Goal: Find specific page/section: Find specific page/section

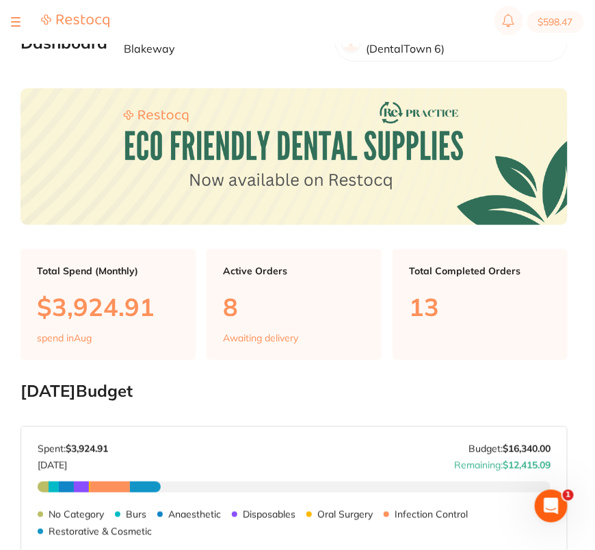
click at [16, 21] on div at bounding box center [16, 22] width 10 height 16
click at [14, 23] on div at bounding box center [16, 22] width 10 height 16
click at [15, 22] on button at bounding box center [16, 21] width 10 height 1
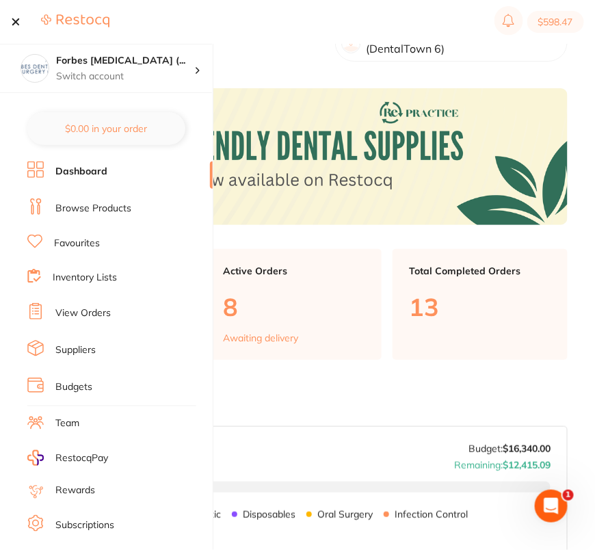
click at [66, 207] on link "Browse Products" at bounding box center [93, 209] width 76 height 14
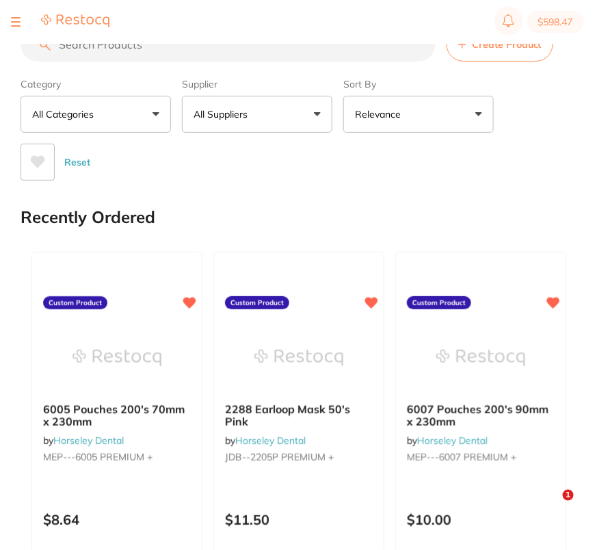
click at [290, 135] on div "Reset" at bounding box center [289, 157] width 536 height 48
click at [286, 120] on button "All Suppliers" at bounding box center [257, 114] width 151 height 37
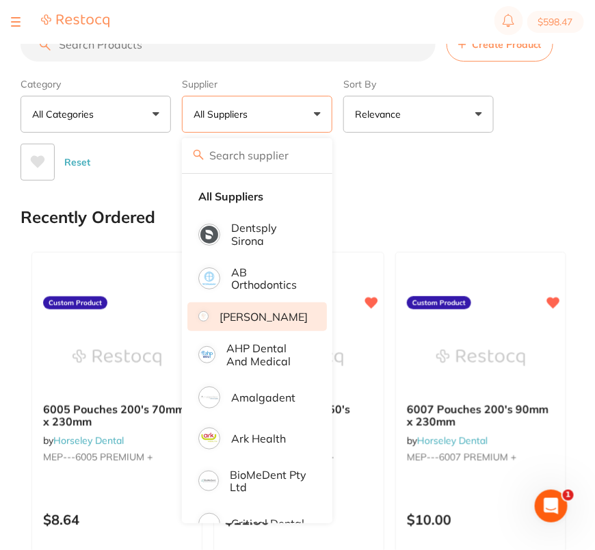
click at [278, 319] on p "Adam Dental" at bounding box center [264, 317] width 88 height 12
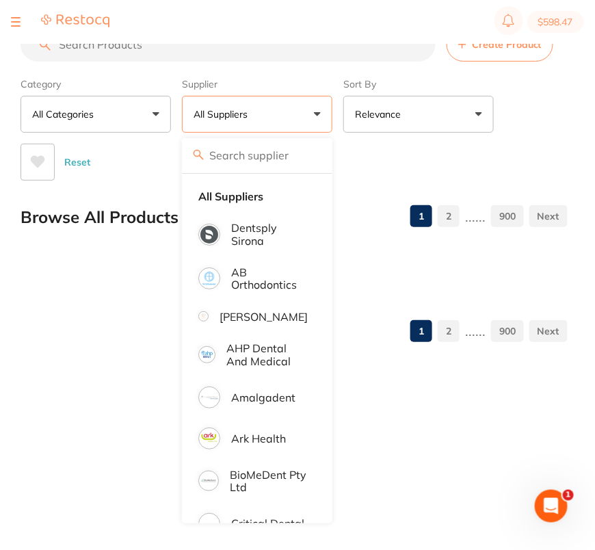
click at [423, 155] on div "Reset" at bounding box center [289, 157] width 536 height 48
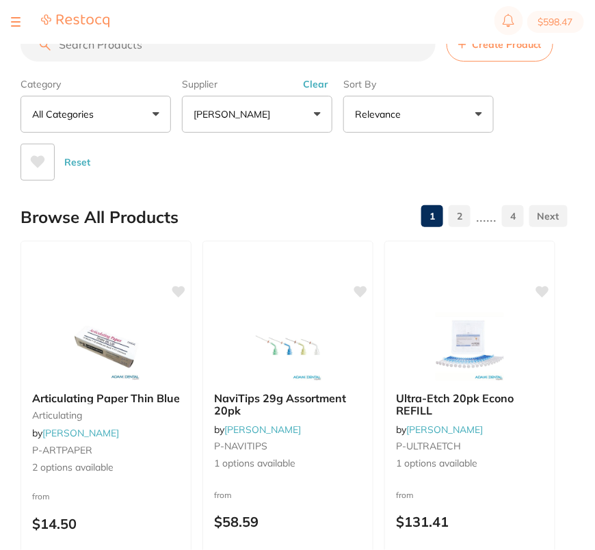
click at [211, 55] on input "search" at bounding box center [228, 44] width 415 height 34
paste input "UDT1101"
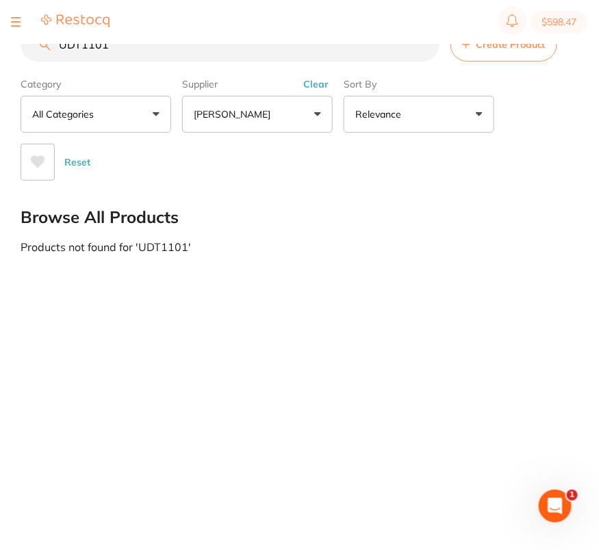
type input "UDT1101"
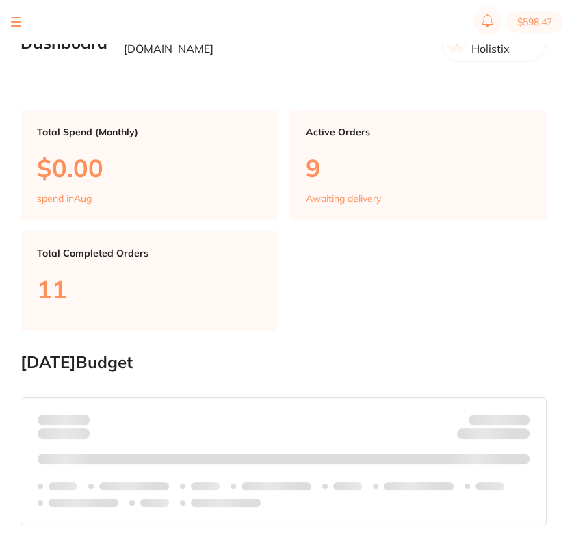
checkbox input "false"
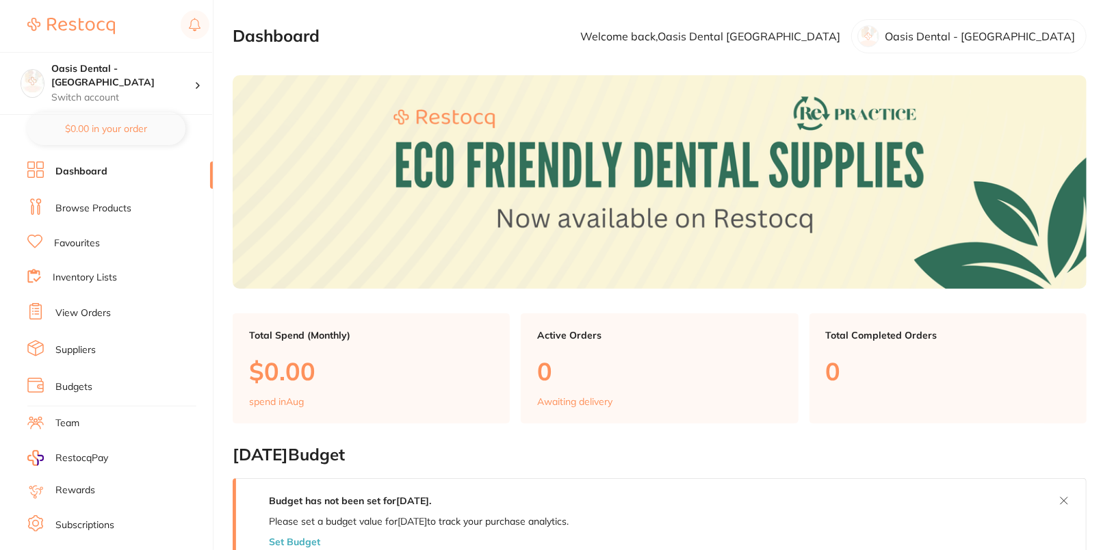
click at [65, 349] on link "Suppliers" at bounding box center [75, 350] width 40 height 14
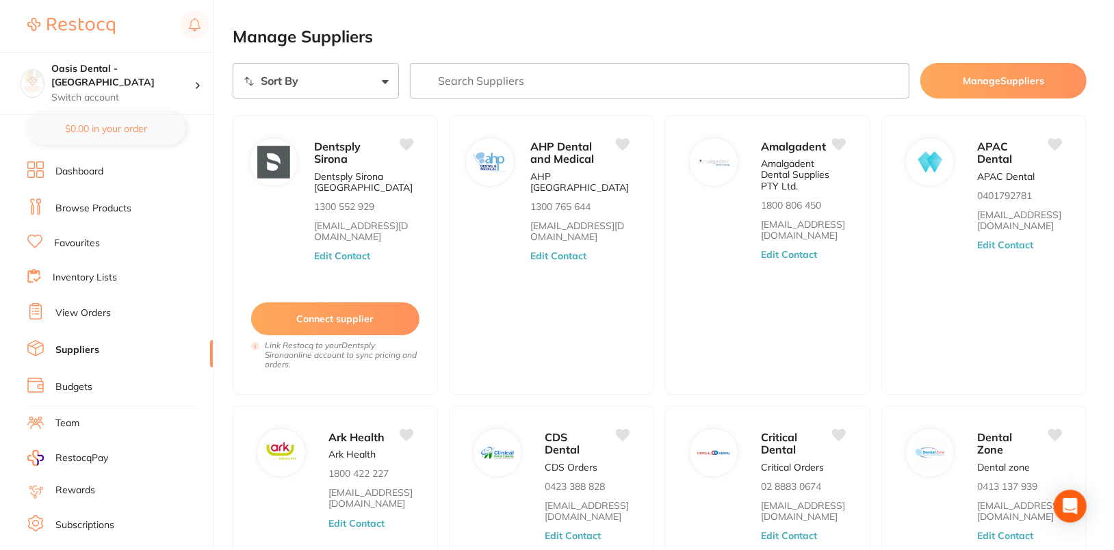
click at [560, 79] on input "search" at bounding box center [659, 81] width 499 height 36
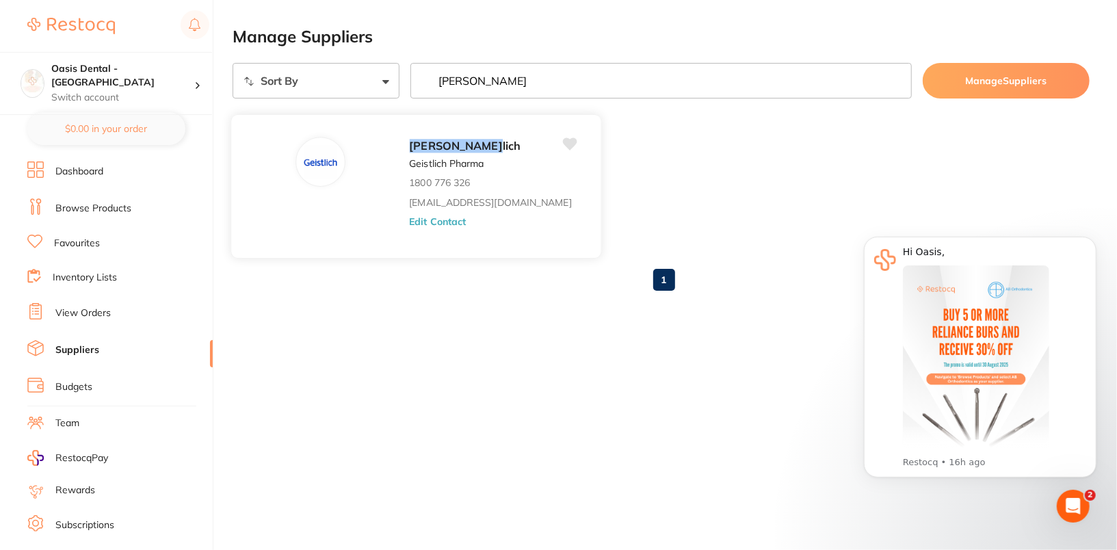
click at [409, 220] on button "Edit Contact" at bounding box center [437, 221] width 57 height 11
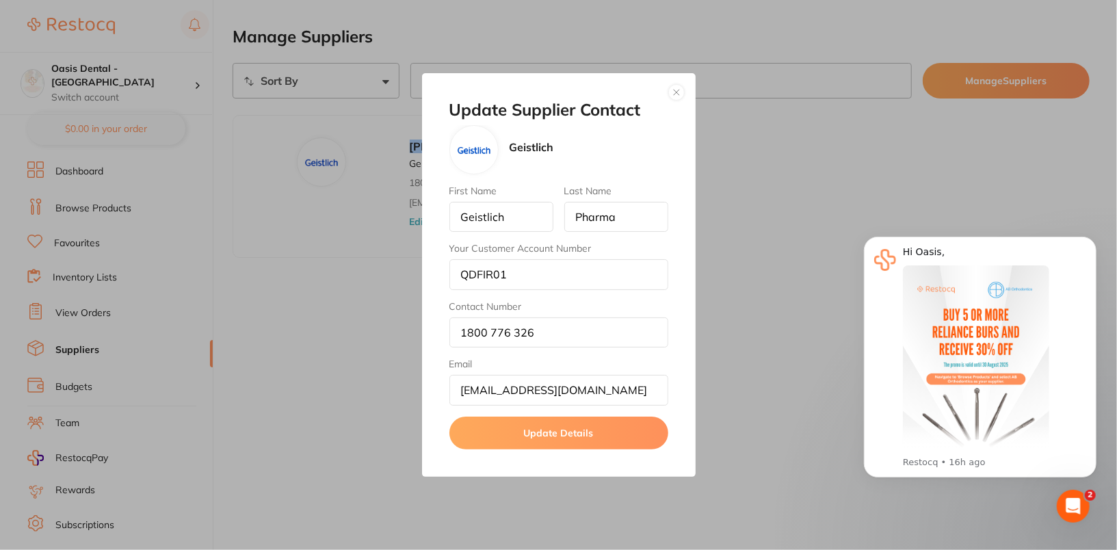
click at [675, 95] on button "button" at bounding box center [676, 92] width 16 height 16
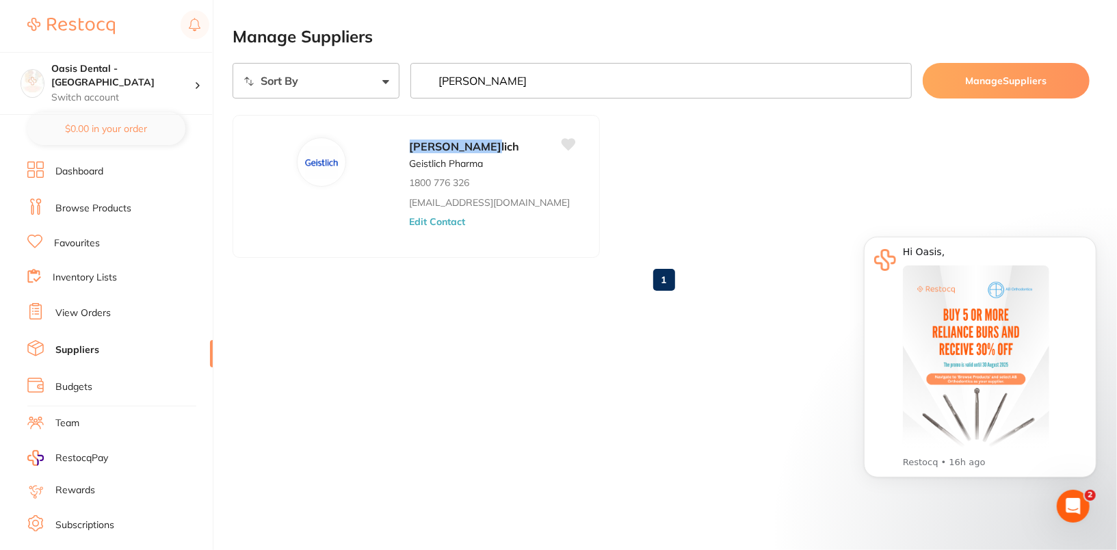
click at [595, 78] on section "Sort By A-Z Z-A geist Manage Suppliers Geist lich Geistlich Pharma 1800 776 326…" at bounding box center [661, 182] width 857 height 239
click at [595, 78] on input "geist" at bounding box center [660, 81] width 501 height 36
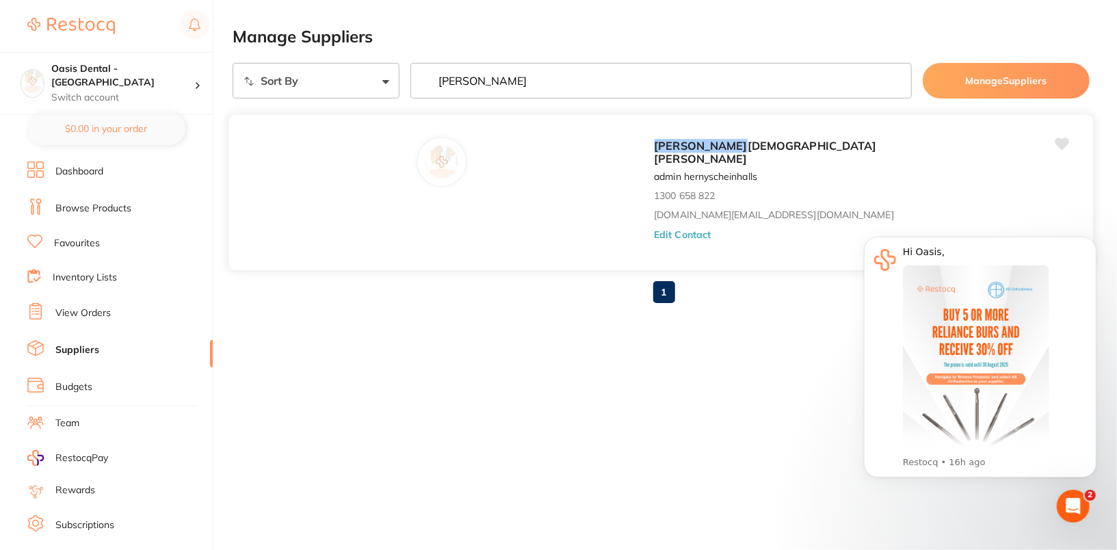
click at [654, 229] on button "Edit Contact" at bounding box center [682, 234] width 57 height 11
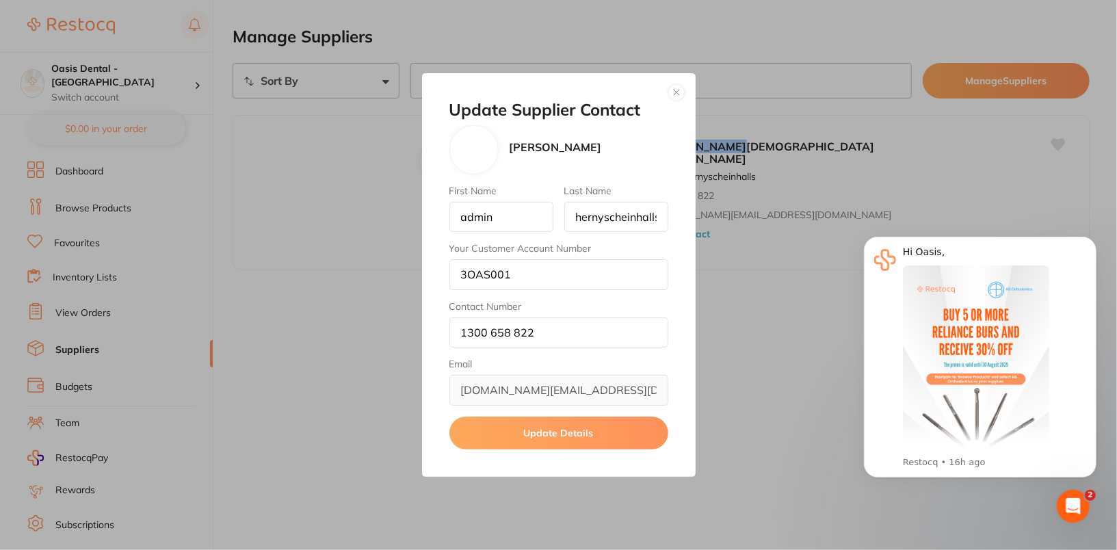
click at [675, 94] on button "button" at bounding box center [676, 92] width 16 height 16
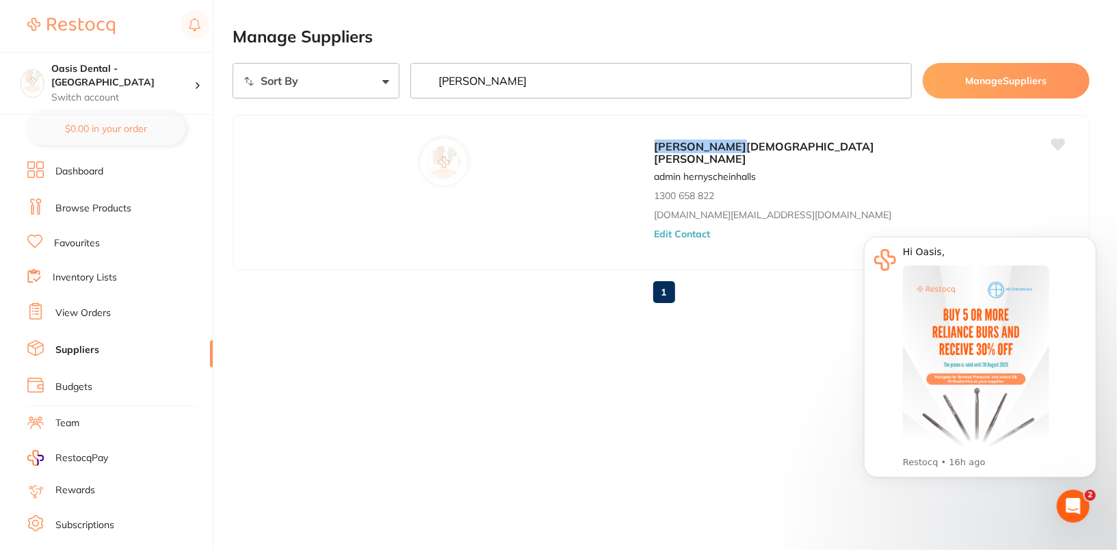
click at [641, 86] on input "henry" at bounding box center [660, 81] width 501 height 36
click at [631, 85] on input "dents" at bounding box center [660, 81] width 501 height 36
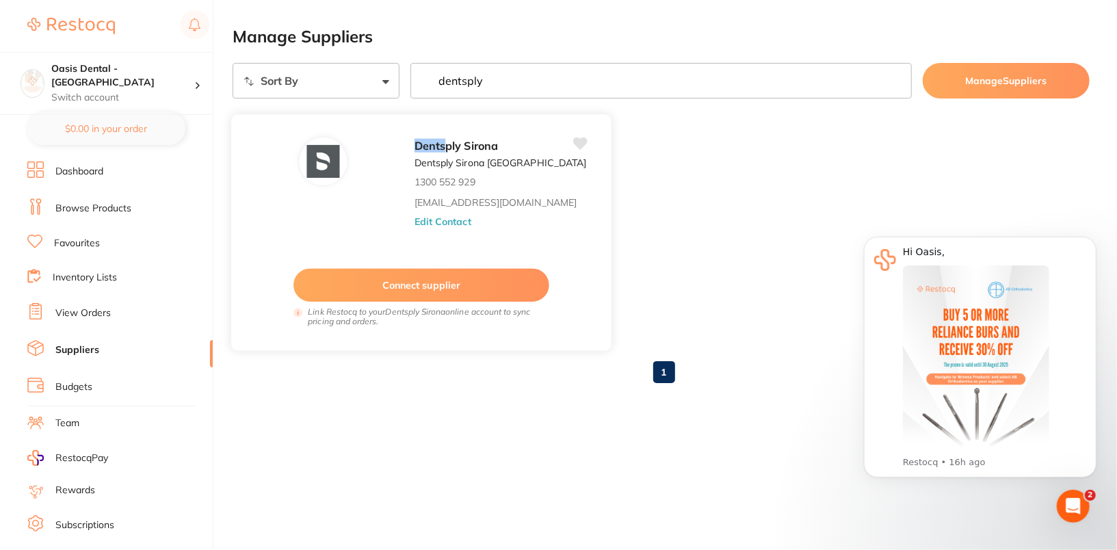
type input "dentsply"
click at [442, 224] on button "Edit Contact" at bounding box center [443, 220] width 57 height 11
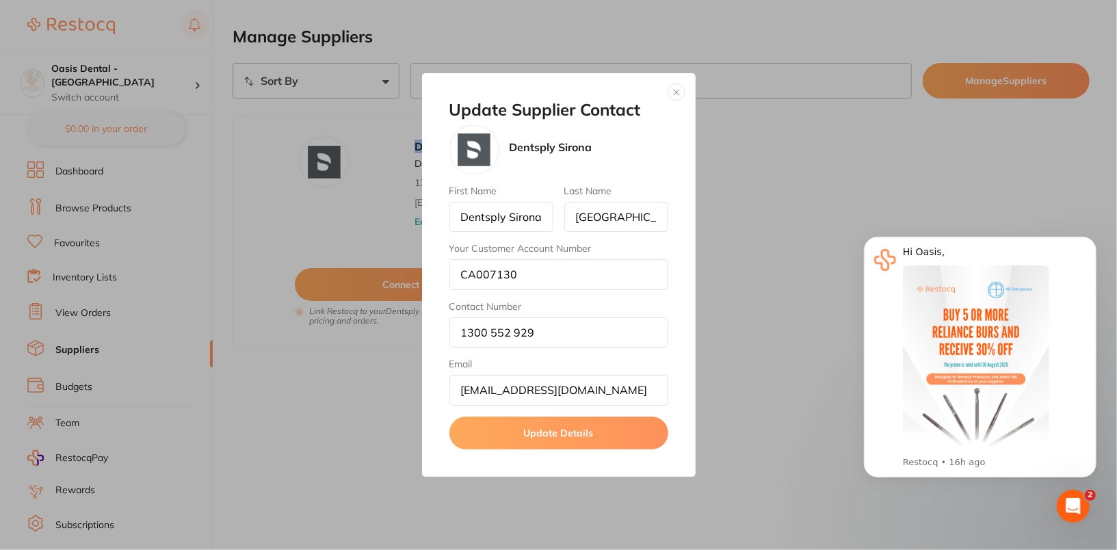
click at [675, 94] on button "button" at bounding box center [676, 92] width 16 height 16
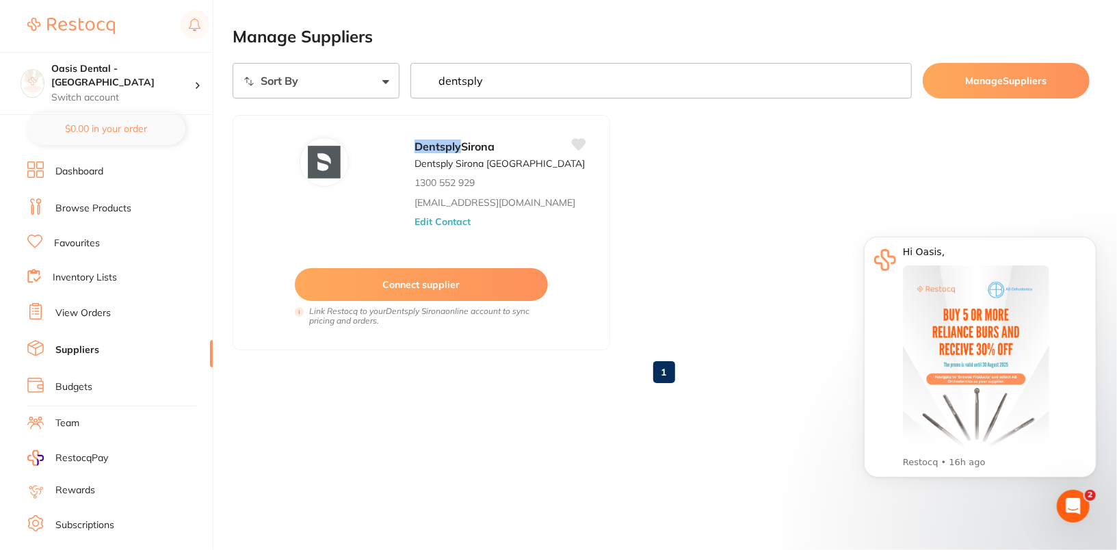
click at [742, 166] on ul "Dentsply Sirona Dentsply Sirona Australia 1300 552 929 clientservices@dentsplys…" at bounding box center [661, 232] width 857 height 235
click at [82, 172] on link "Dashboard" at bounding box center [79, 172] width 48 height 14
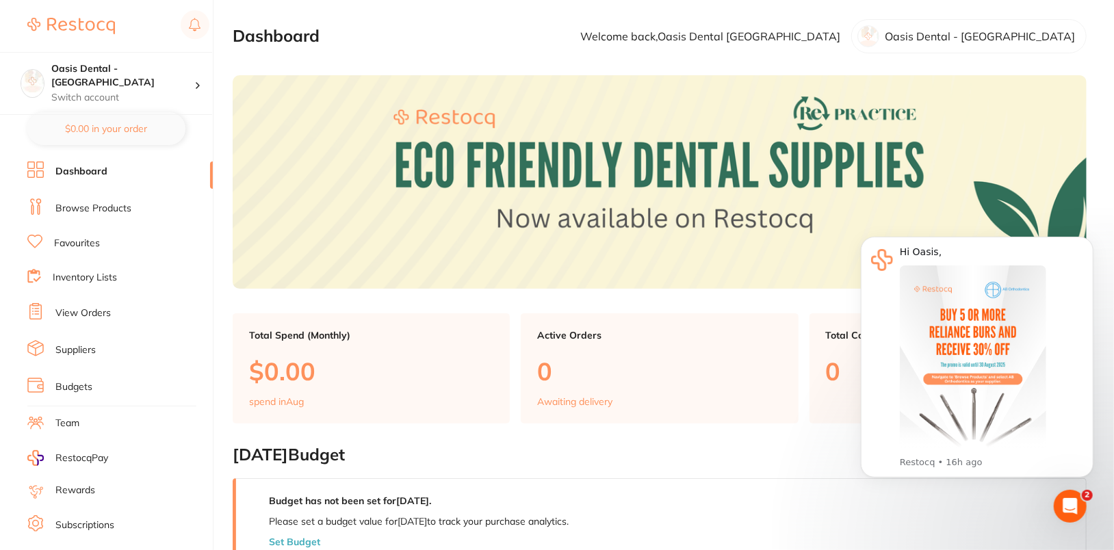
click at [110, 213] on link "Browse Products" at bounding box center [93, 209] width 76 height 14
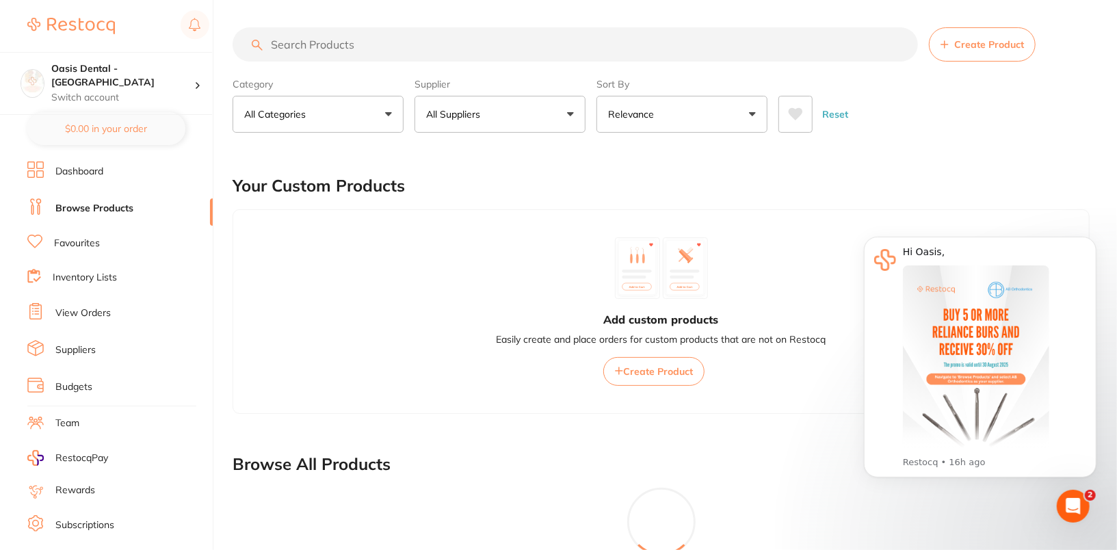
click at [517, 116] on button "All Suppliers" at bounding box center [500, 114] width 171 height 37
